Goal: Entertainment & Leisure: Consume media (video, audio)

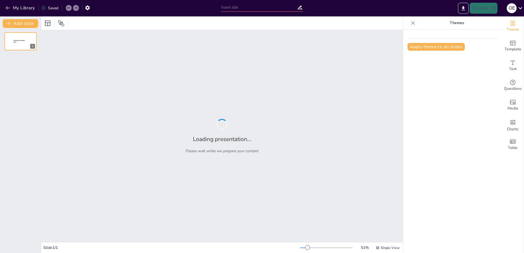
type input "Guess That Efteling Song: Are You a True Fan?"
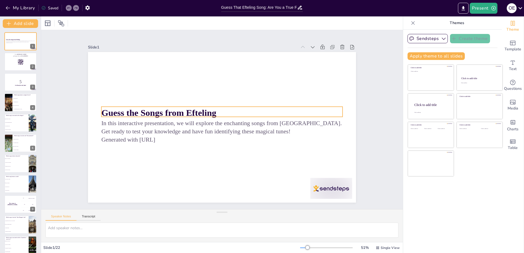
checkbox input "true"
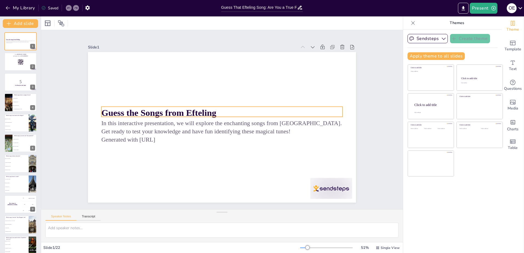
checkbox input "true"
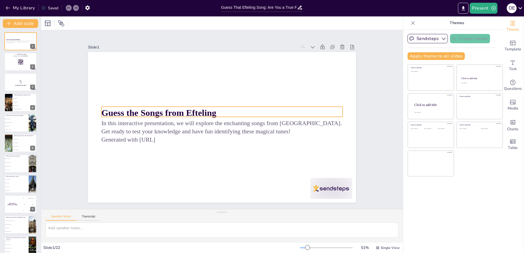
checkbox input "true"
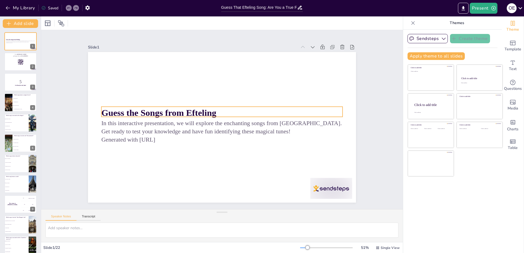
checkbox input "true"
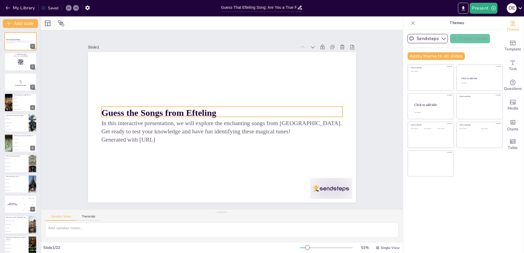
checkbox input "true"
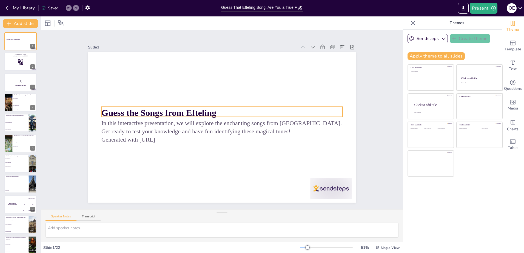
checkbox input "true"
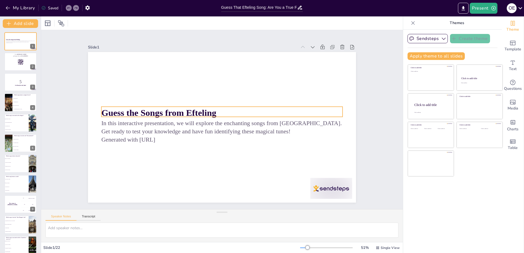
checkbox input "true"
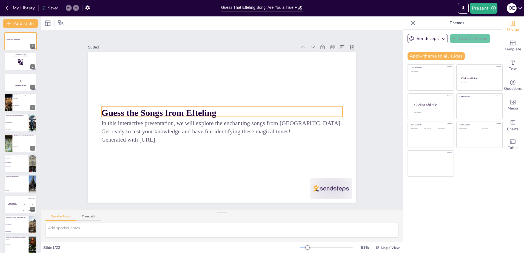
checkbox input "true"
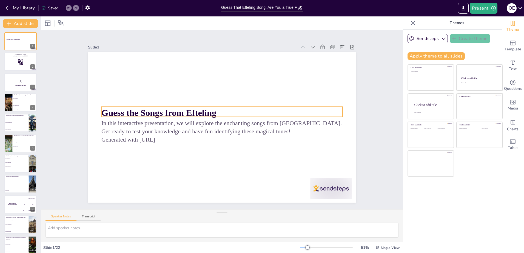
checkbox input "true"
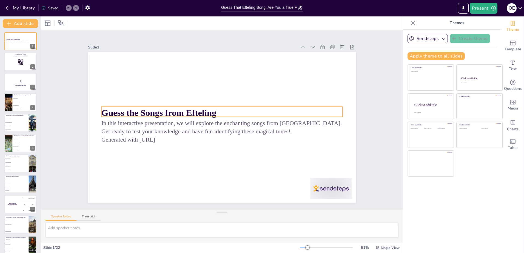
checkbox input "true"
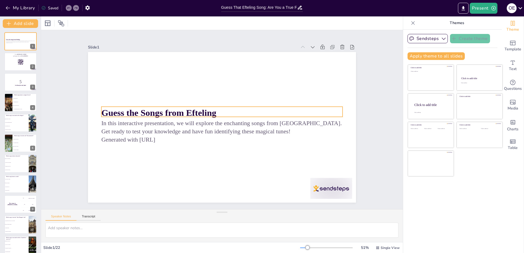
checkbox input "true"
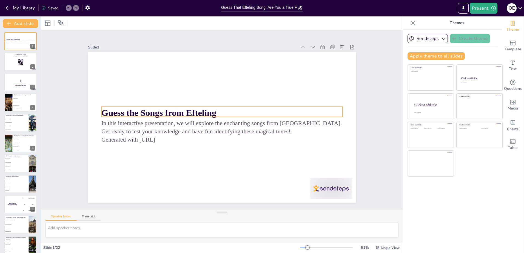
checkbox input "true"
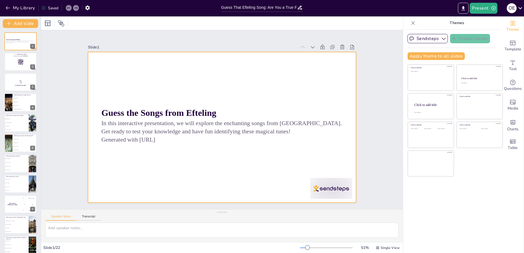
checkbox input "true"
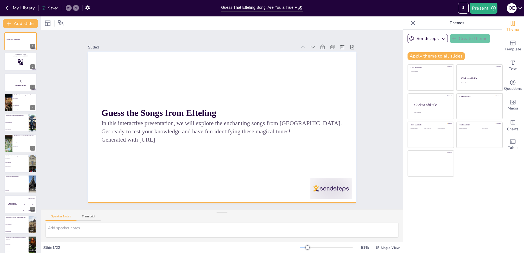
checkbox input "true"
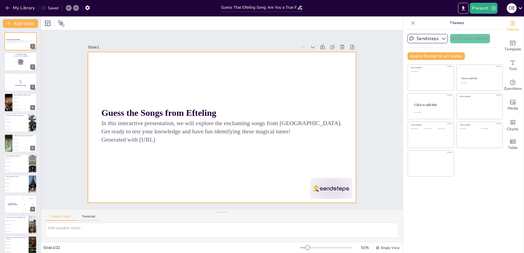
checkbox input "true"
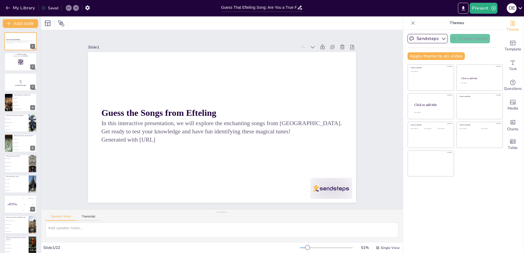
checkbox input "true"
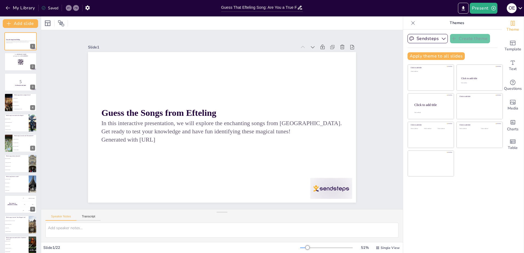
checkbox input "true"
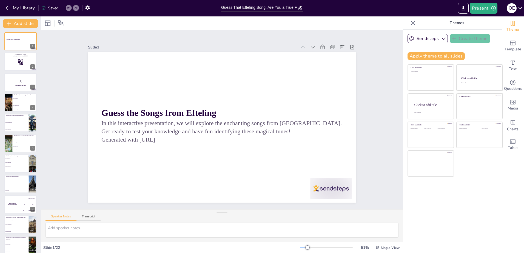
checkbox input "true"
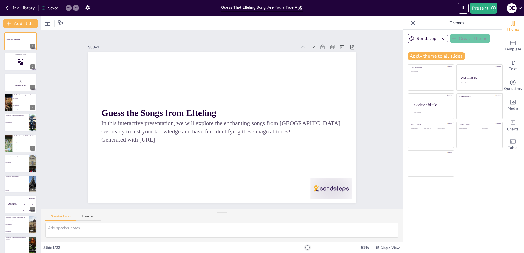
checkbox input "true"
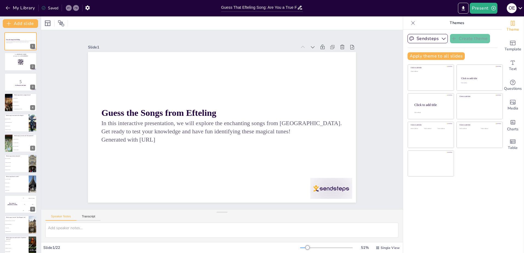
checkbox input "true"
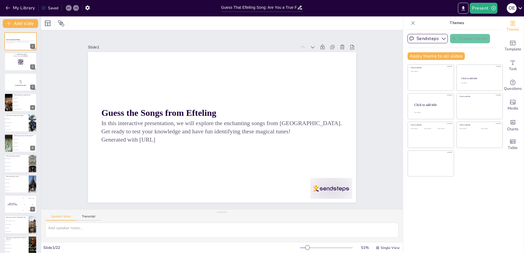
checkbox input "true"
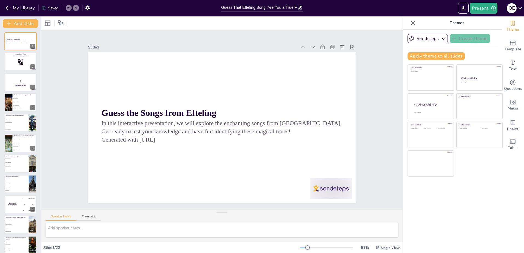
checkbox input "true"
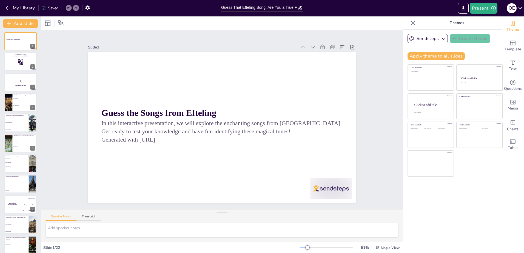
checkbox input "true"
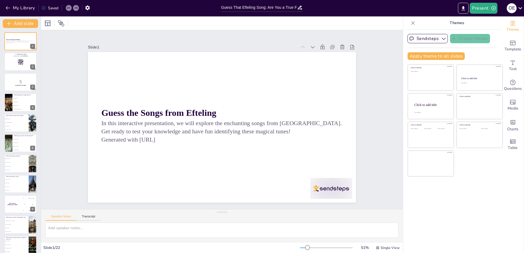
checkbox input "true"
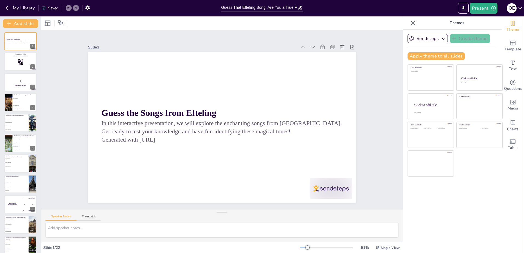
checkbox input "true"
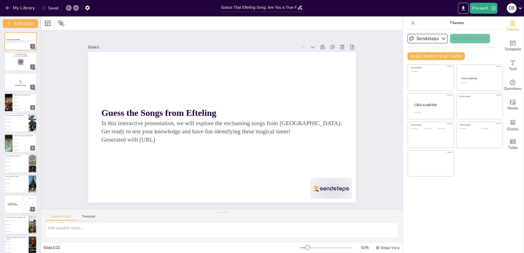
checkbox input "true"
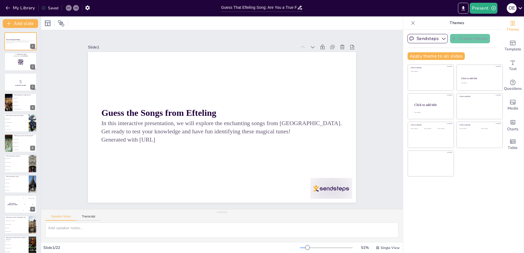
checkbox input "true"
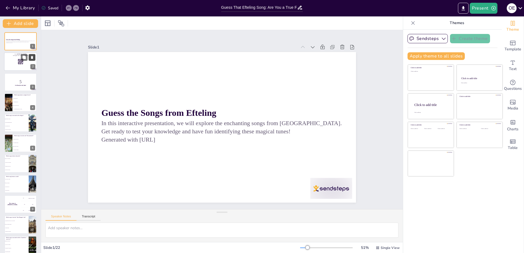
checkbox input "true"
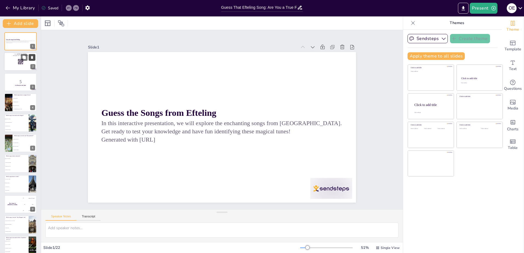
checkbox input "true"
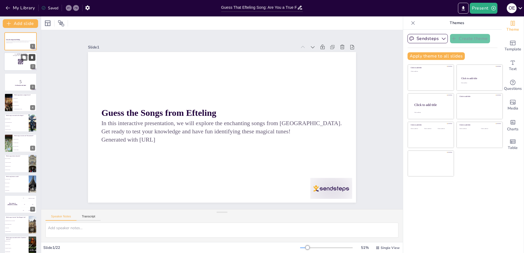
checkbox input "true"
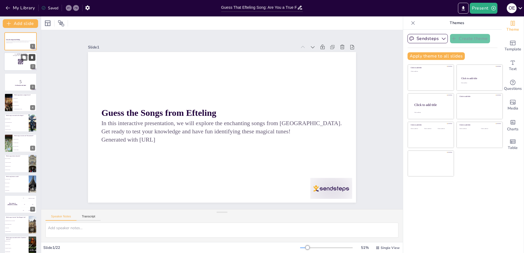
checkbox input "true"
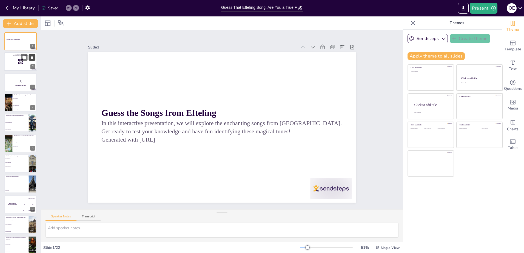
checkbox input "true"
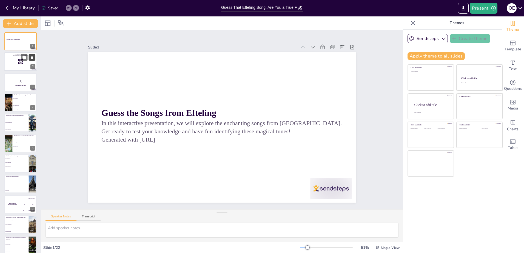
checkbox input "true"
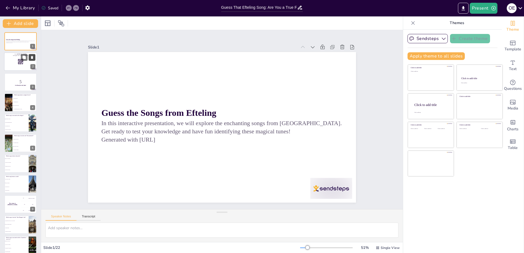
checkbox input "true"
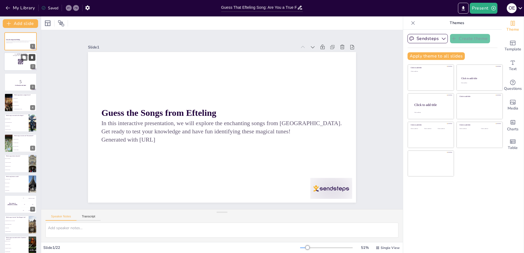
checkbox input "true"
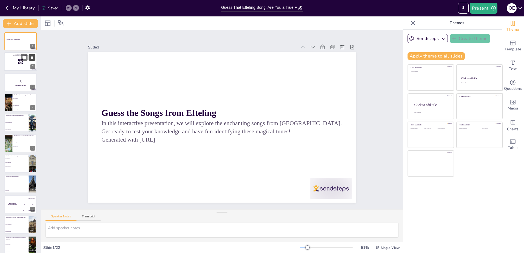
checkbox input "true"
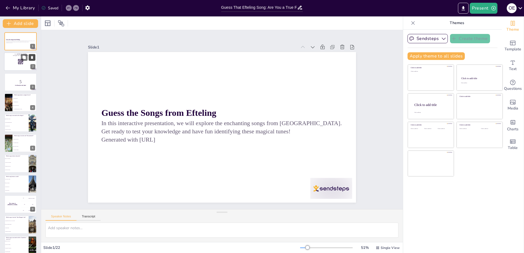
checkbox input "true"
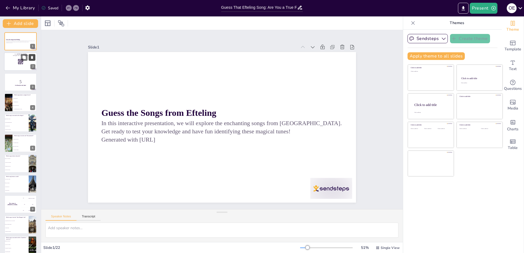
checkbox input "true"
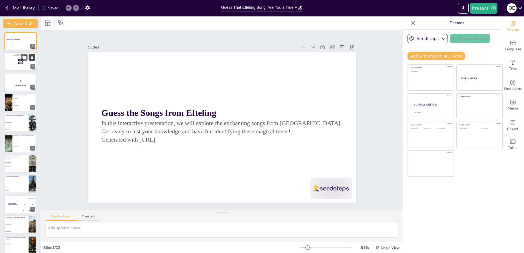
checkbox input "true"
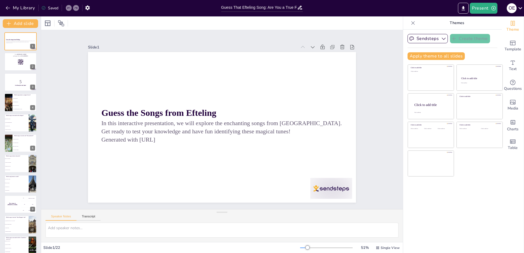
checkbox input "true"
click at [480, 8] on button "Present" at bounding box center [482, 8] width 27 height 11
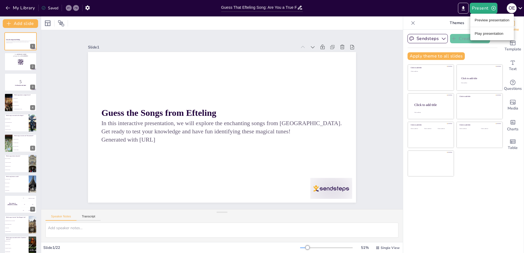
click at [486, 33] on li "Play presentation" at bounding box center [492, 33] width 44 height 9
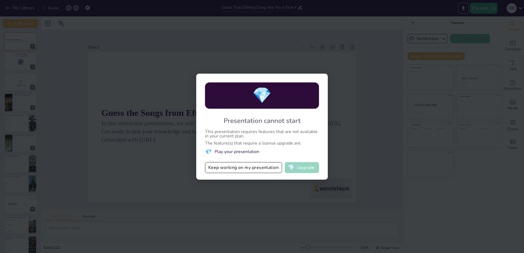
click at [297, 165] on button "💎 Upgrade" at bounding box center [302, 167] width 34 height 11
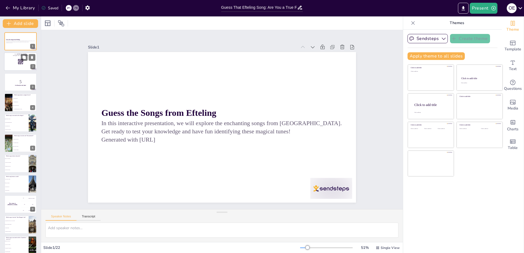
click at [20, 61] on rect at bounding box center [20, 61] width 0 height 0
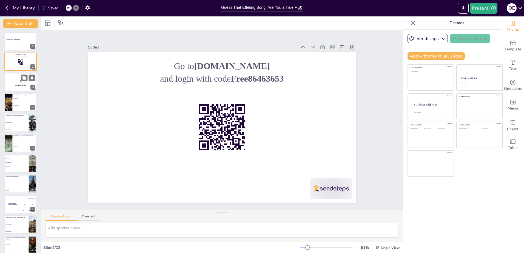
click at [18, 81] on p "5" at bounding box center [21, 82] width 30 height 6
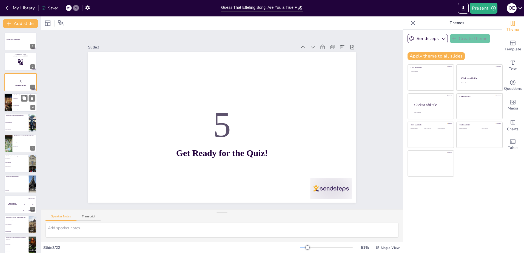
click at [18, 98] on span "The Magic Forest" at bounding box center [25, 98] width 24 height 1
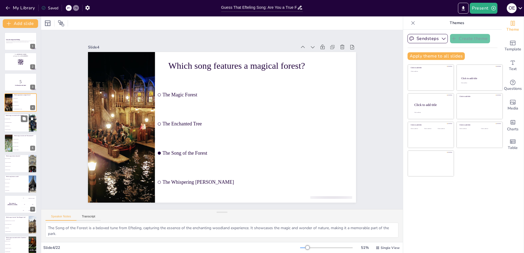
click at [17, 126] on span "The Dragon's Roar" at bounding box center [17, 126] width 24 height 1
